Goal: Obtain resource: Download file/media

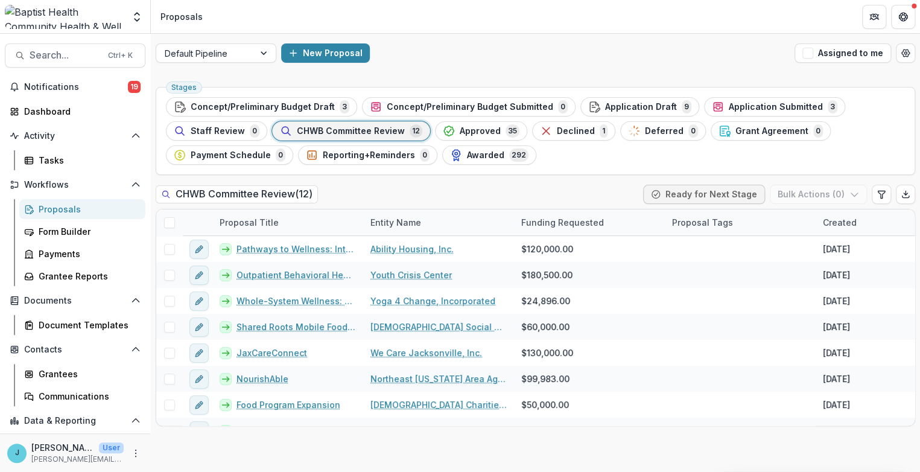
click at [344, 127] on span "CHWB Committee Review" at bounding box center [351, 131] width 108 height 10
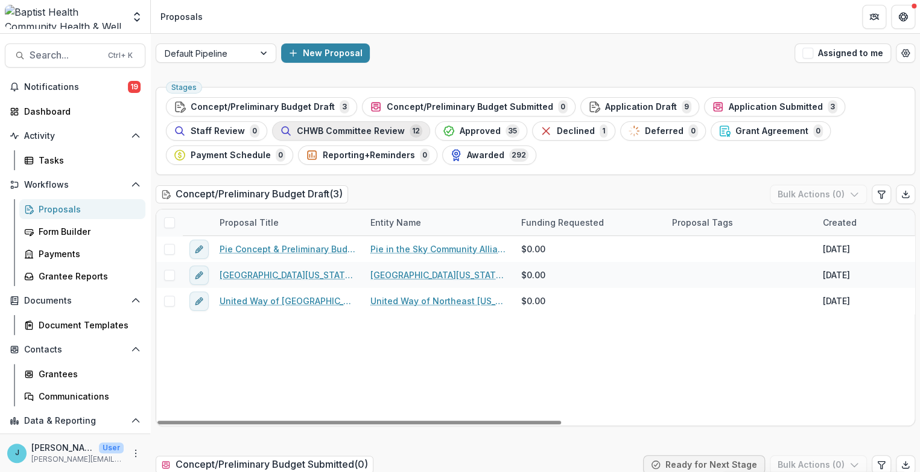
click at [331, 129] on span "CHWB Committee Review" at bounding box center [351, 131] width 108 height 10
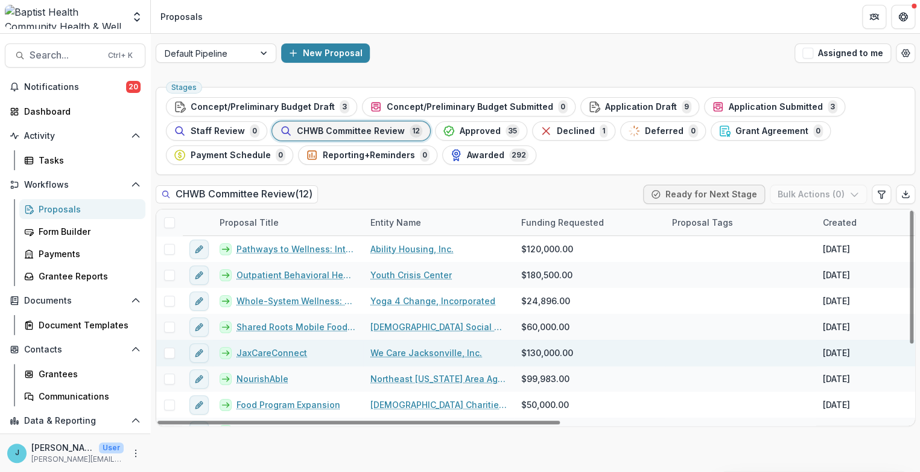
click at [267, 350] on link "JaxCareConnect" at bounding box center [271, 352] width 71 height 13
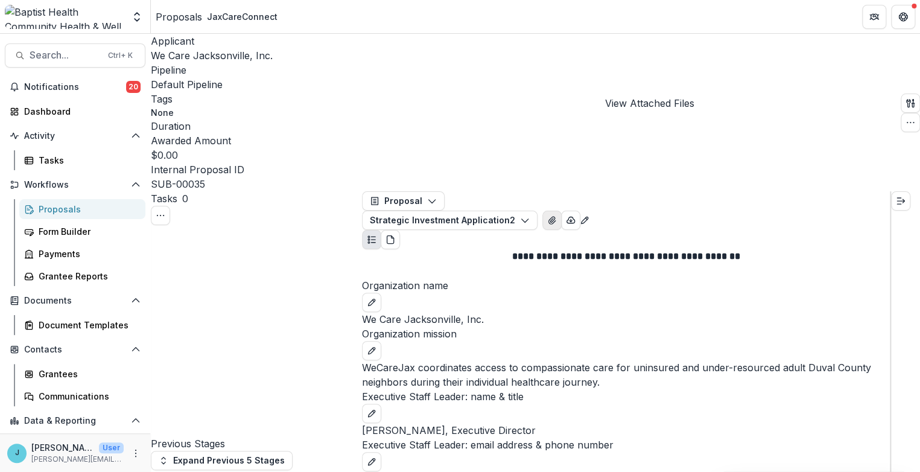
click at [557, 215] on icon "View Attached Files" at bounding box center [552, 220] width 10 height 10
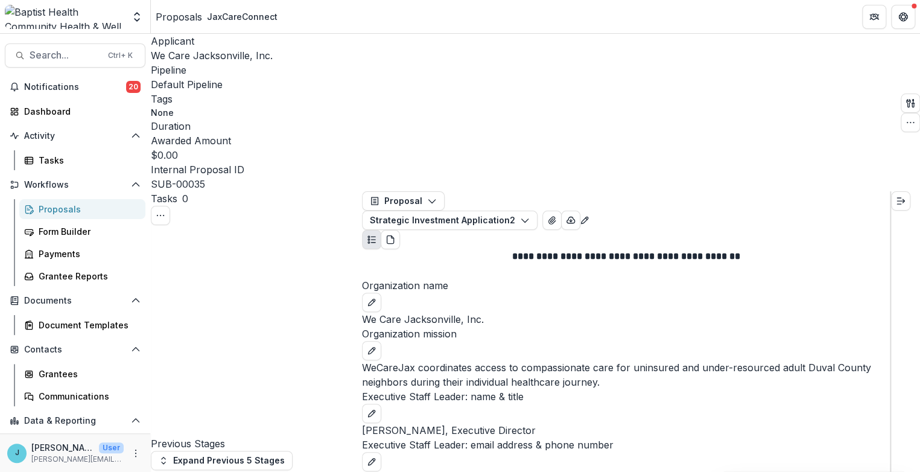
click at [557, 215] on icon "View Attached Files" at bounding box center [552, 220] width 10 height 10
